Goal: Transaction & Acquisition: Purchase product/service

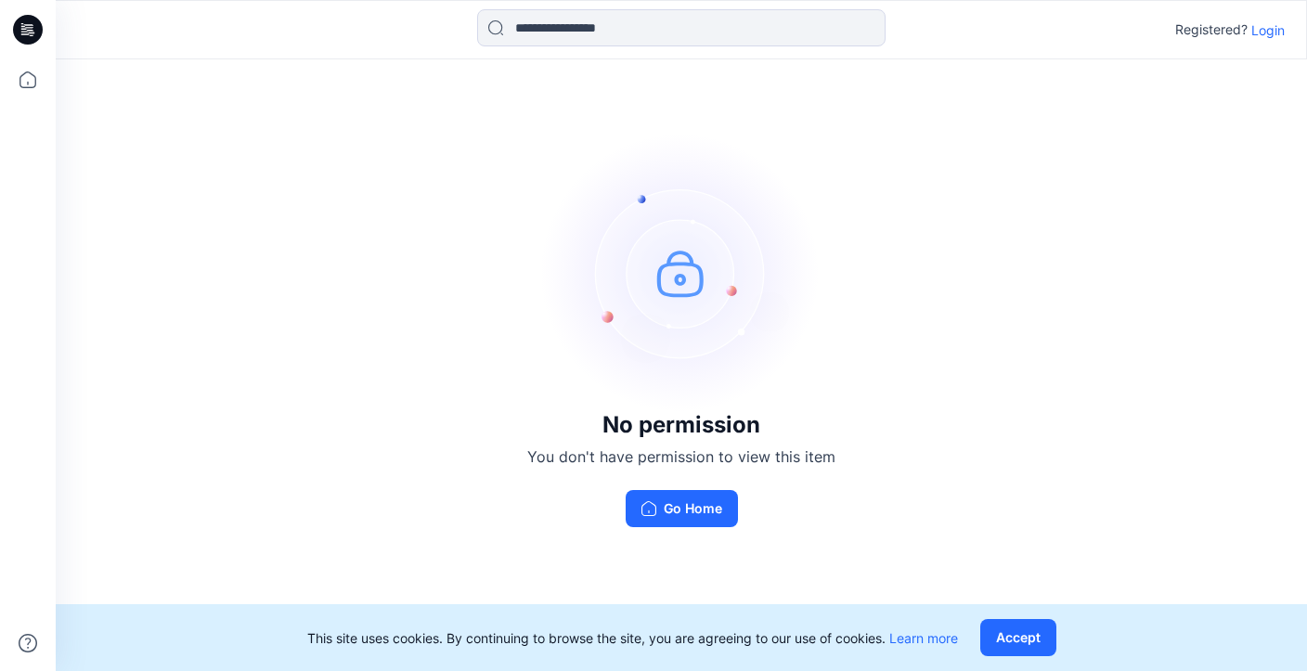
click at [19, 21] on icon at bounding box center [28, 30] width 30 height 30
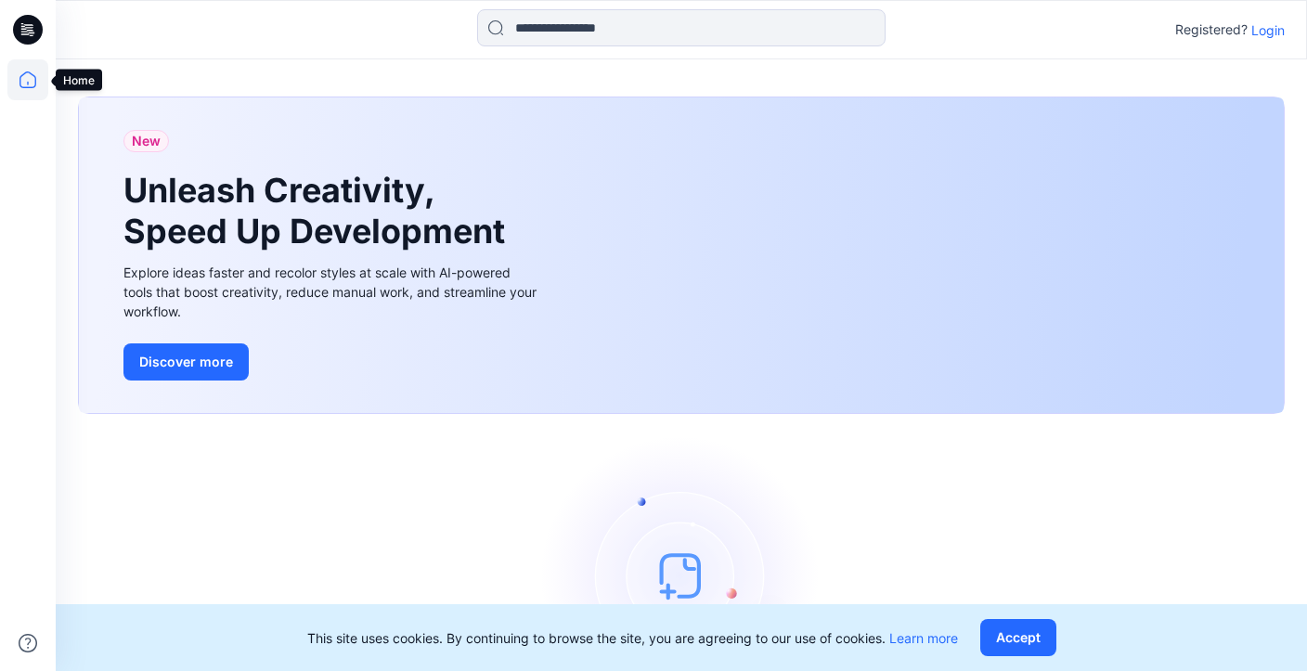
click at [26, 75] on icon at bounding box center [27, 79] width 41 height 41
click at [32, 29] on icon at bounding box center [28, 30] width 30 height 30
click at [1006, 629] on button "Accept" at bounding box center [1018, 637] width 76 height 37
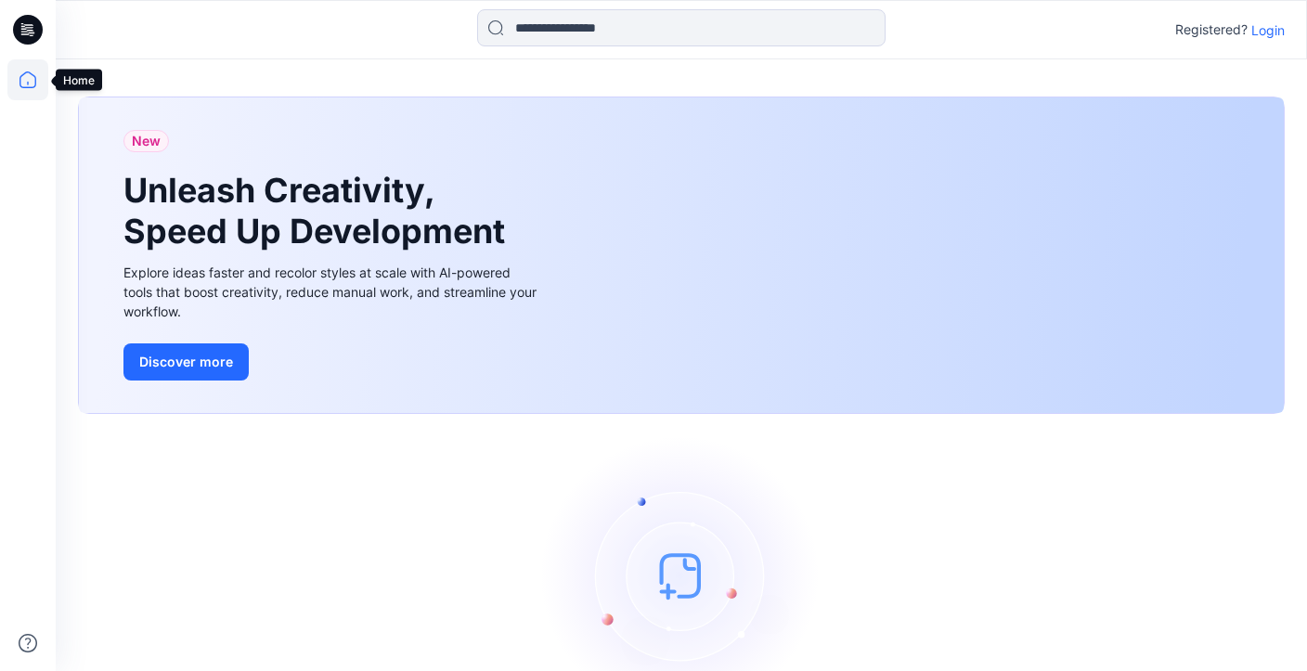
click at [31, 85] on icon at bounding box center [27, 79] width 41 height 41
click at [32, 32] on icon at bounding box center [28, 30] width 30 height 30
click at [29, 76] on icon at bounding box center [27, 79] width 41 height 41
click at [1262, 31] on p "Login" at bounding box center [1267, 29] width 33 height 19
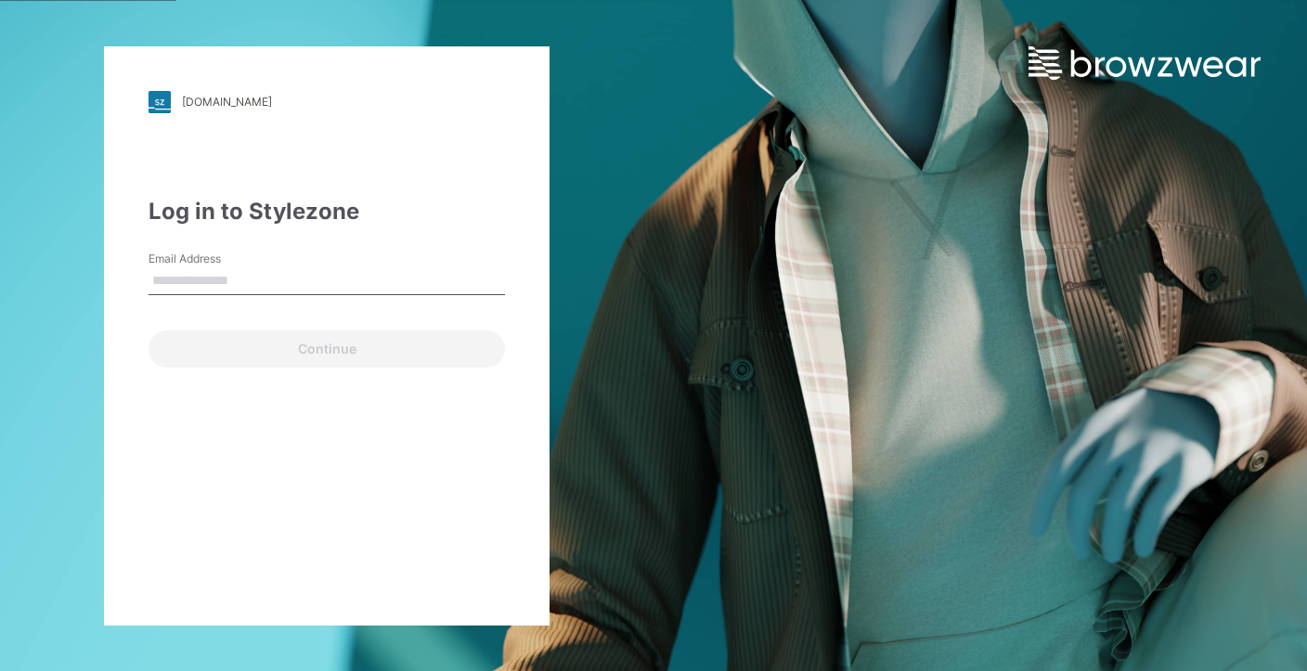
type input "**********"
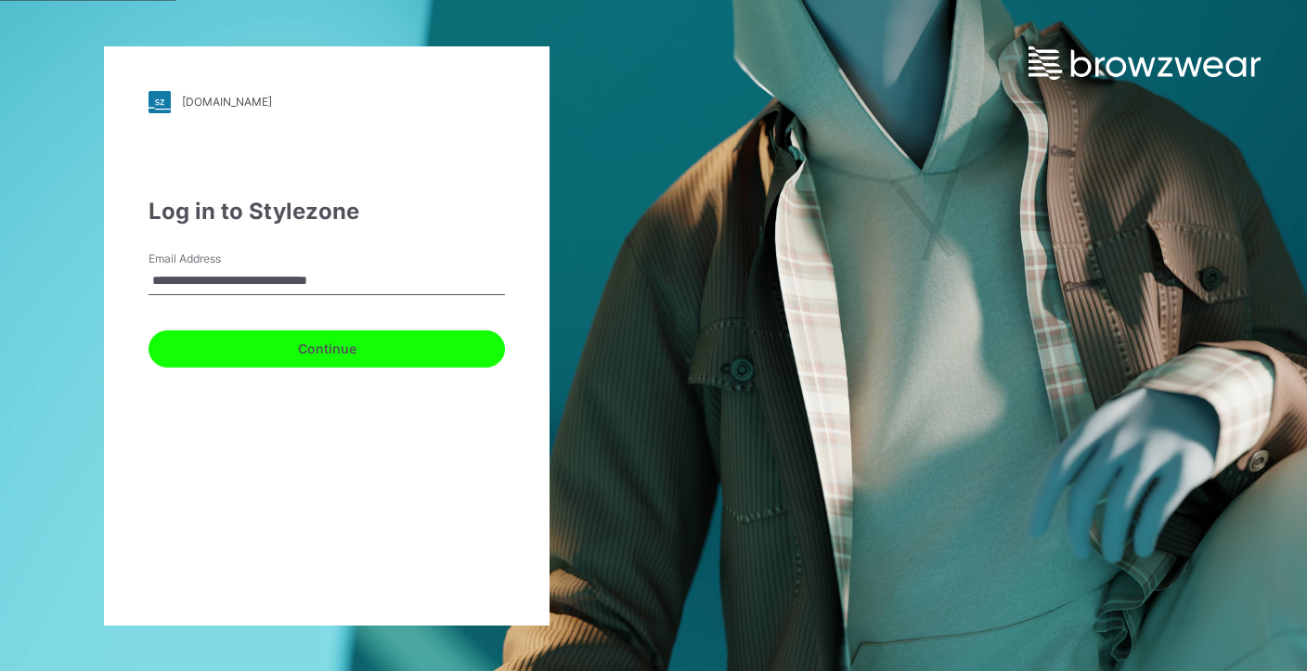
click at [355, 345] on button "Continue" at bounding box center [326, 348] width 356 height 37
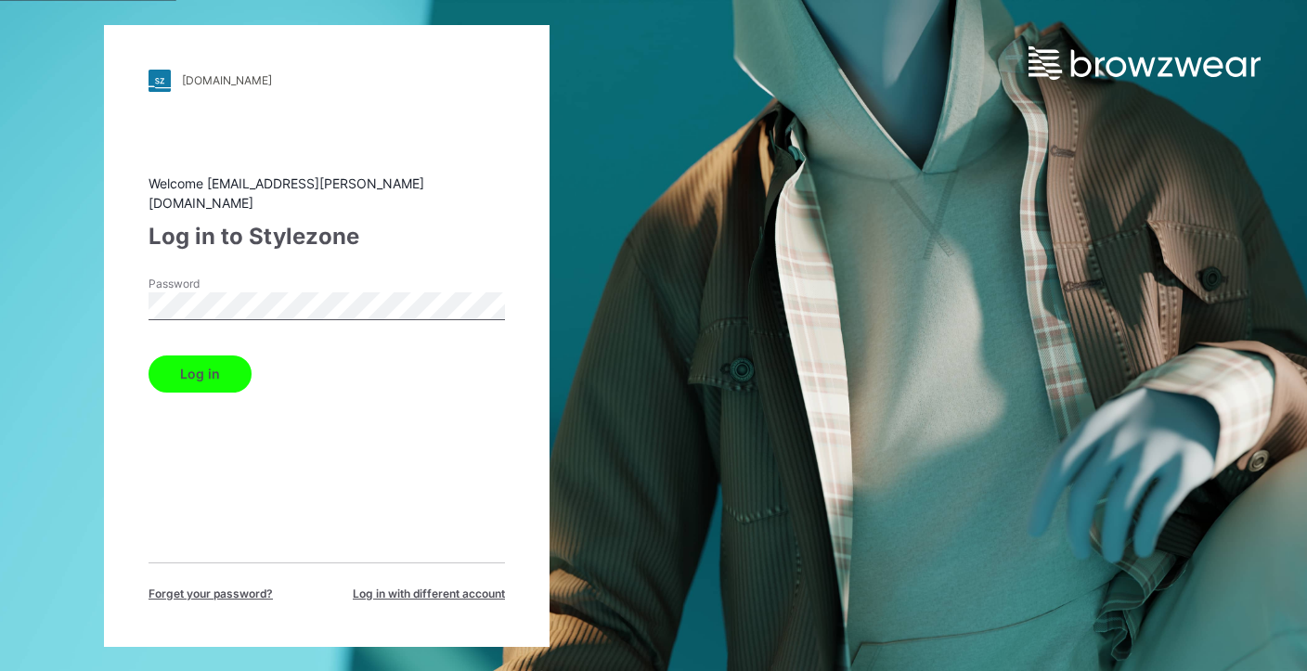
click at [172, 364] on button "Log in" at bounding box center [199, 373] width 103 height 37
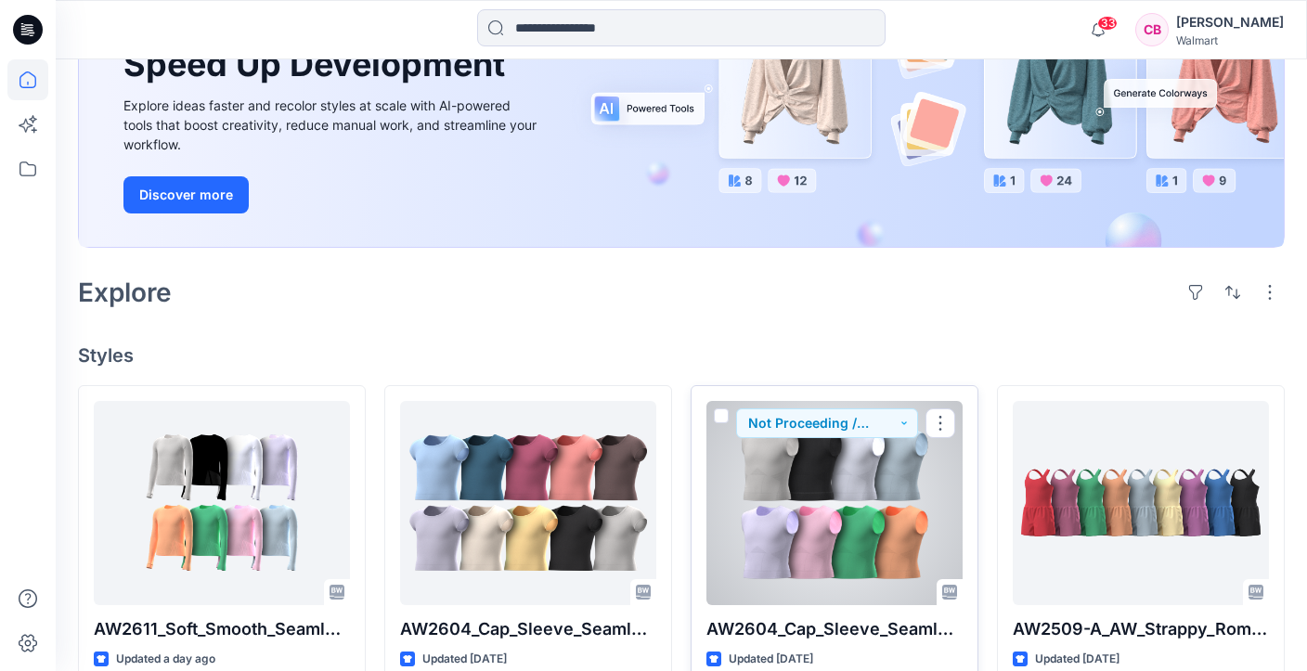
scroll to position [326, 0]
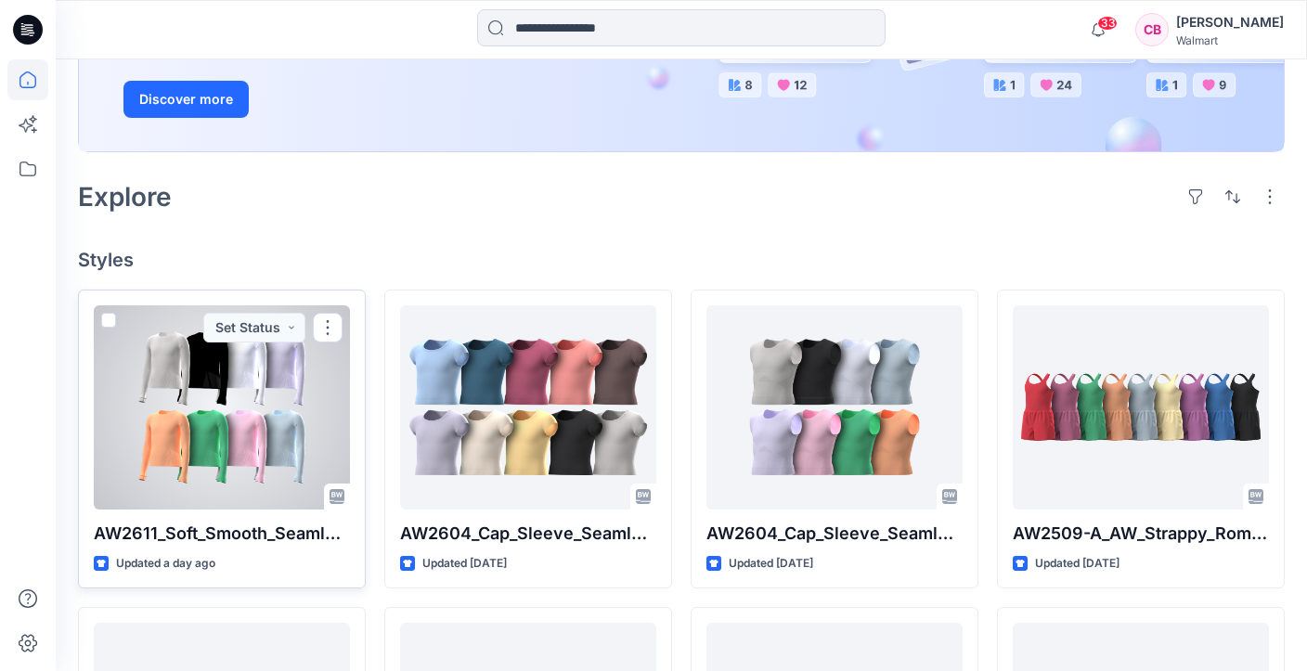
click at [221, 402] on div at bounding box center [222, 407] width 256 height 204
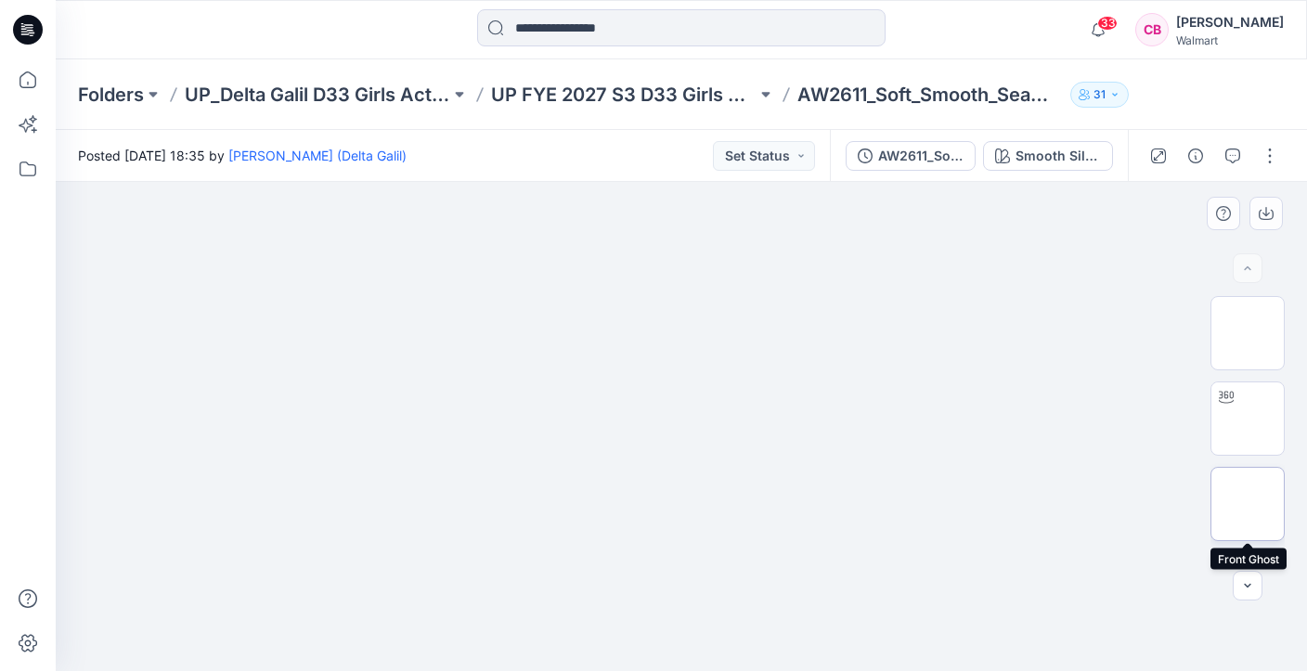
click at [1247, 504] on img at bounding box center [1247, 504] width 0 height 0
click at [1247, 502] on img at bounding box center [1247, 502] width 0 height 0
click at [1247, 417] on img at bounding box center [1247, 417] width 0 height 0
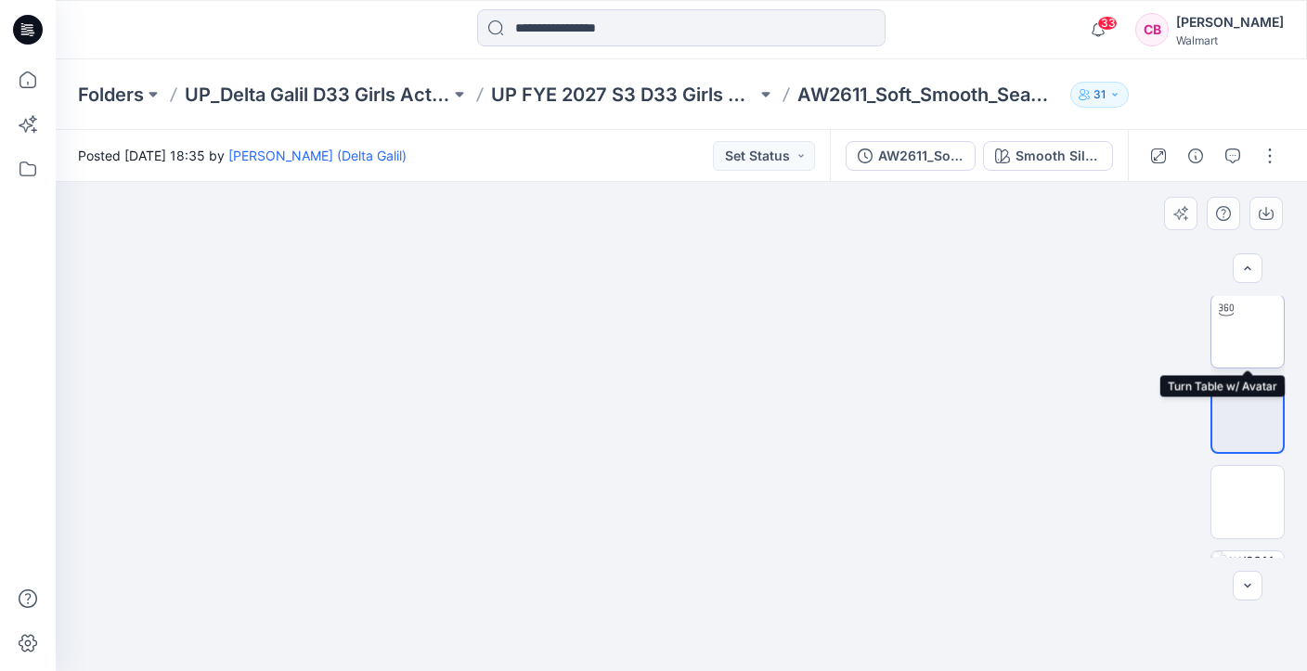
click at [1247, 331] on img at bounding box center [1247, 331] width 0 height 0
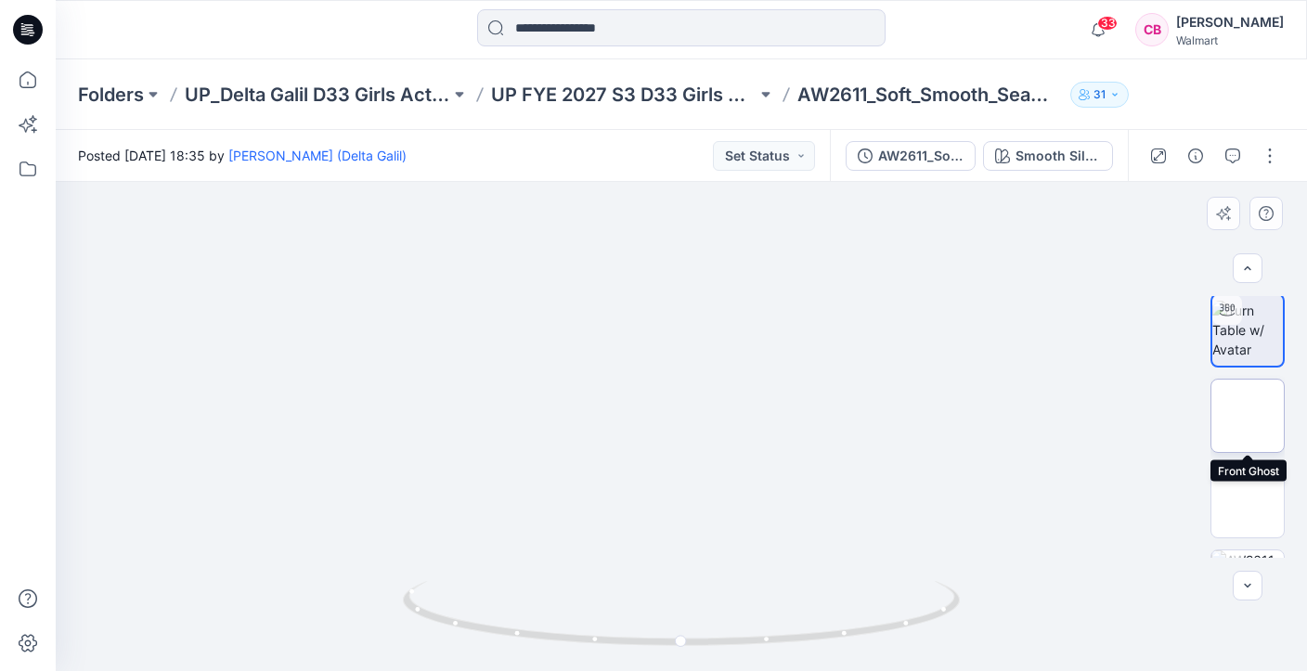
click at [1247, 416] on img at bounding box center [1247, 416] width 0 height 0
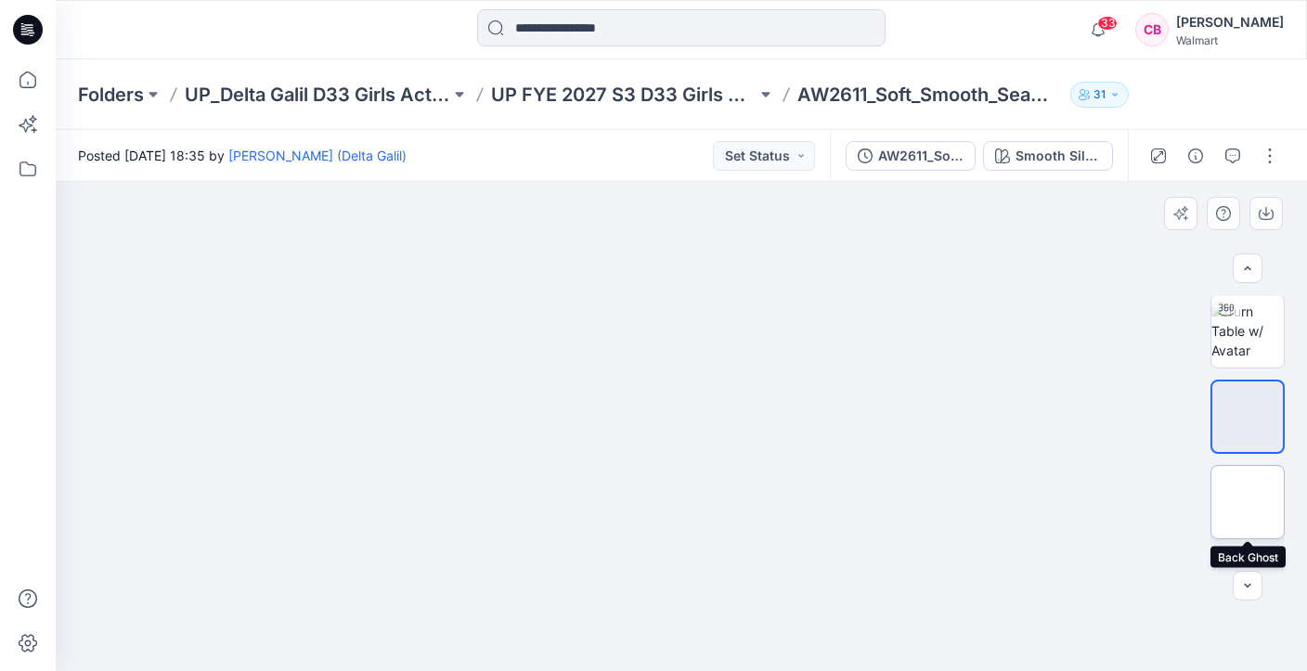
click at [1247, 502] on img at bounding box center [1247, 502] width 0 height 0
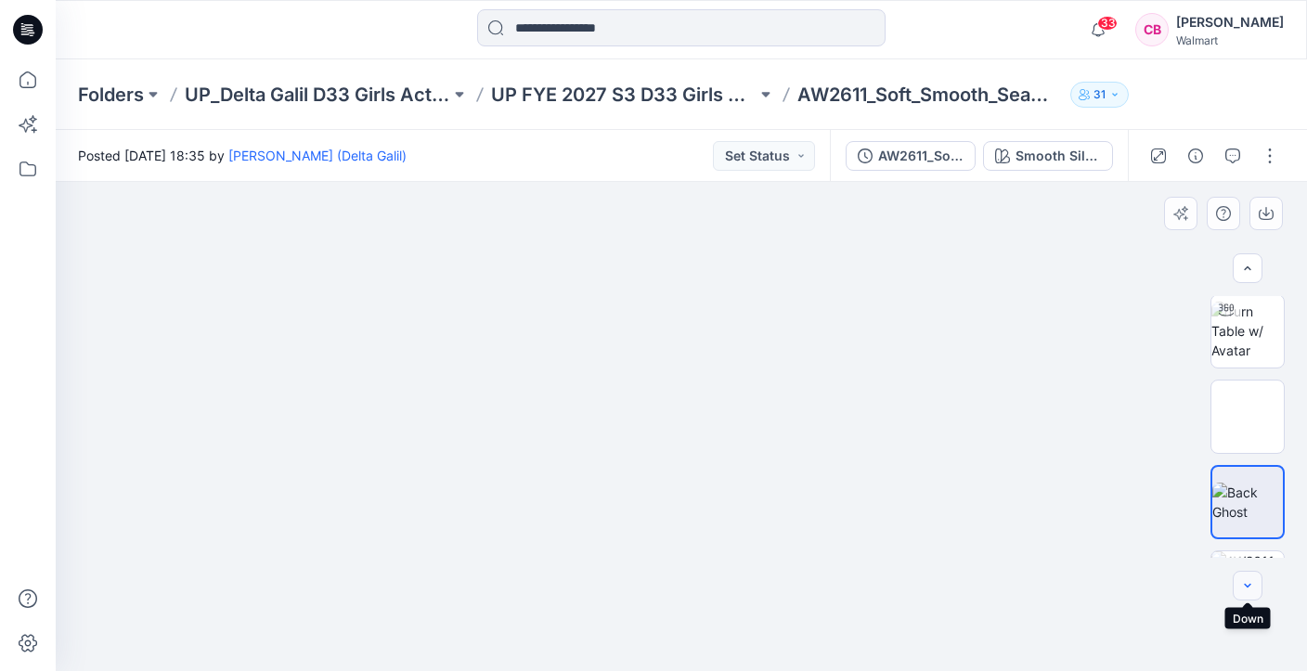
click at [1256, 583] on button "button" at bounding box center [1247, 586] width 30 height 30
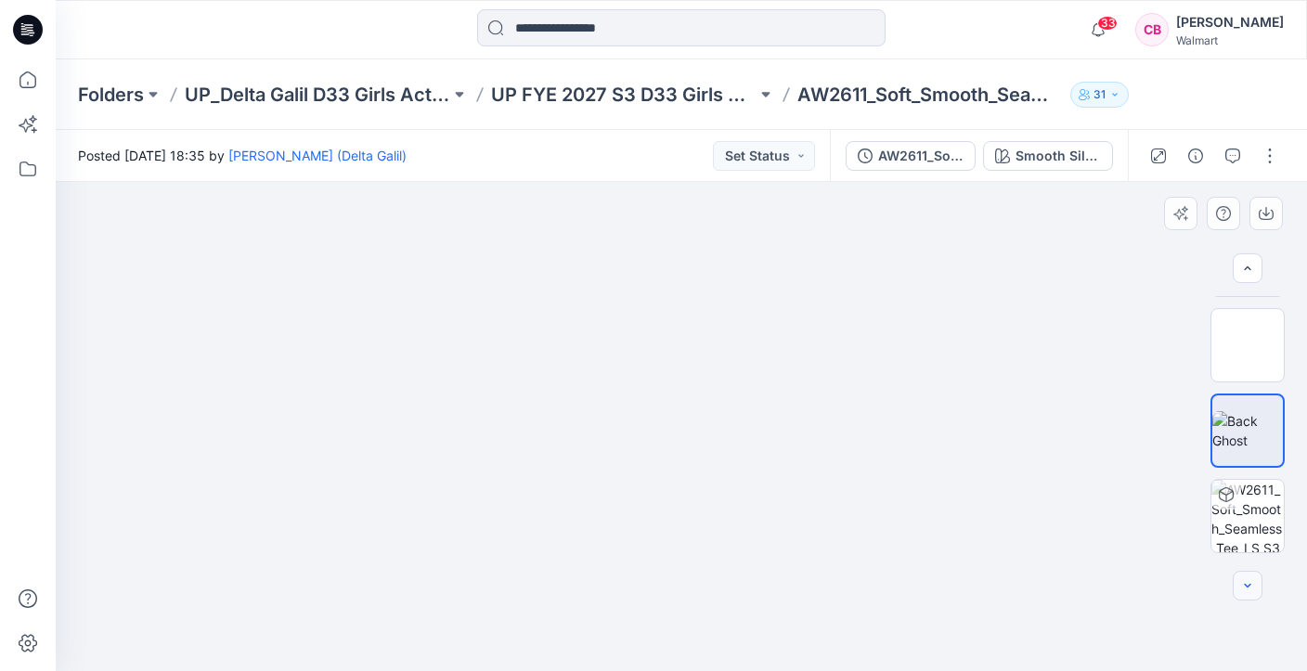
scroll to position [160, 0]
click at [1249, 508] on img at bounding box center [1247, 515] width 72 height 72
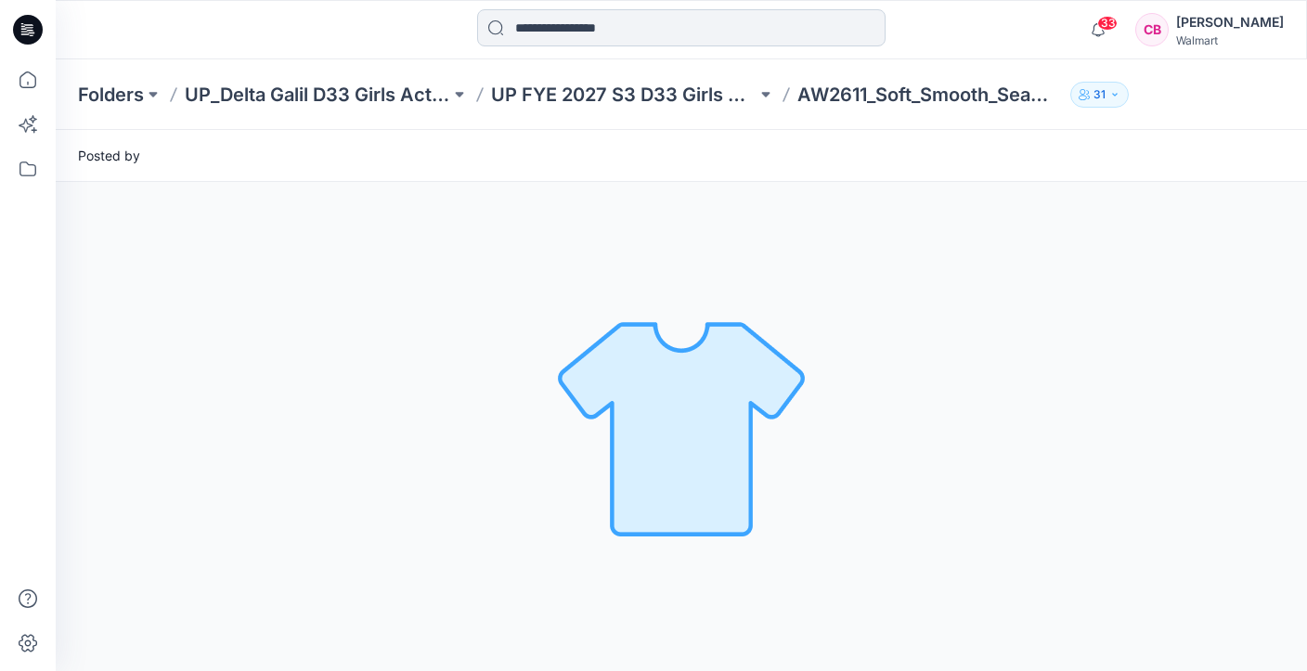
scroll to position [0, 0]
